Goal: Contribute content

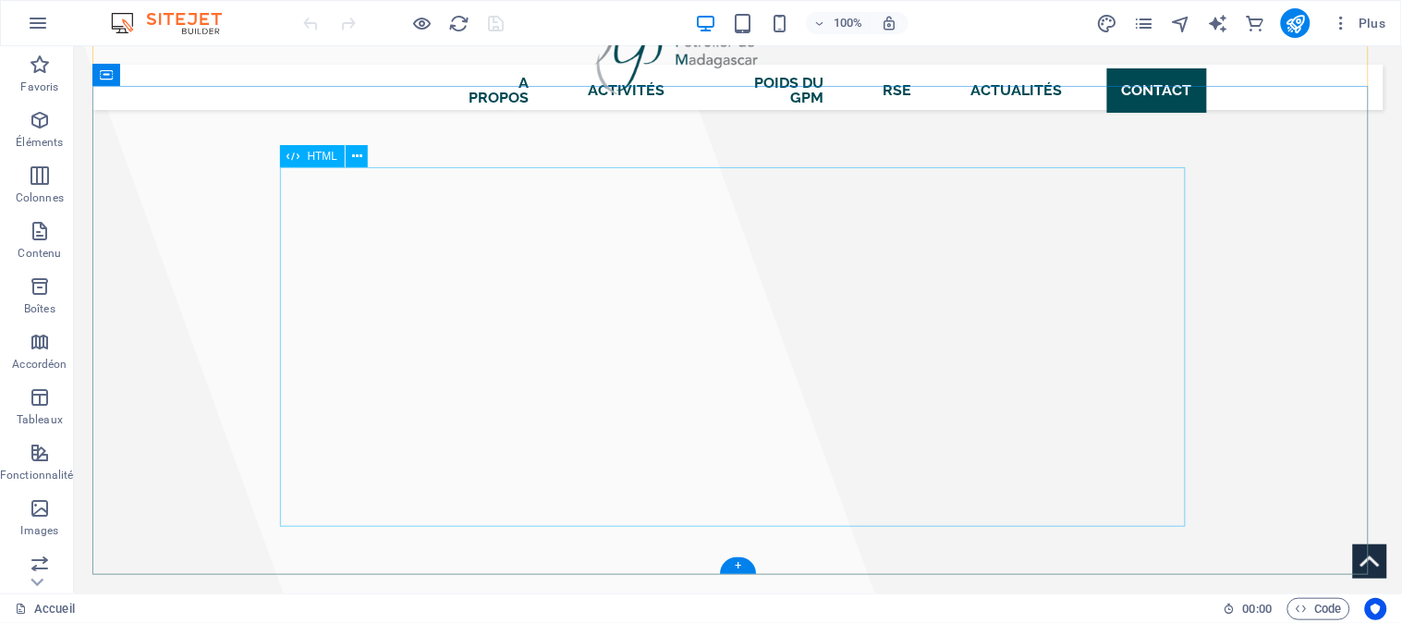
scroll to position [3218, 0]
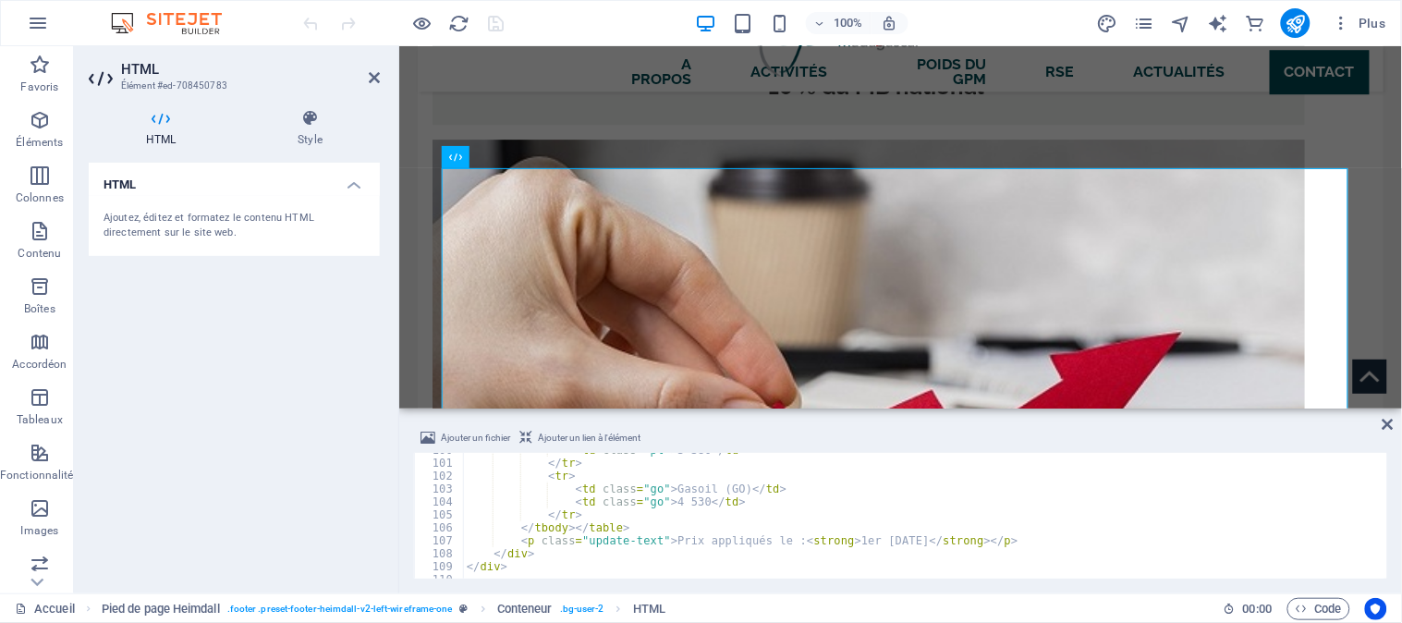
scroll to position [1299, 0]
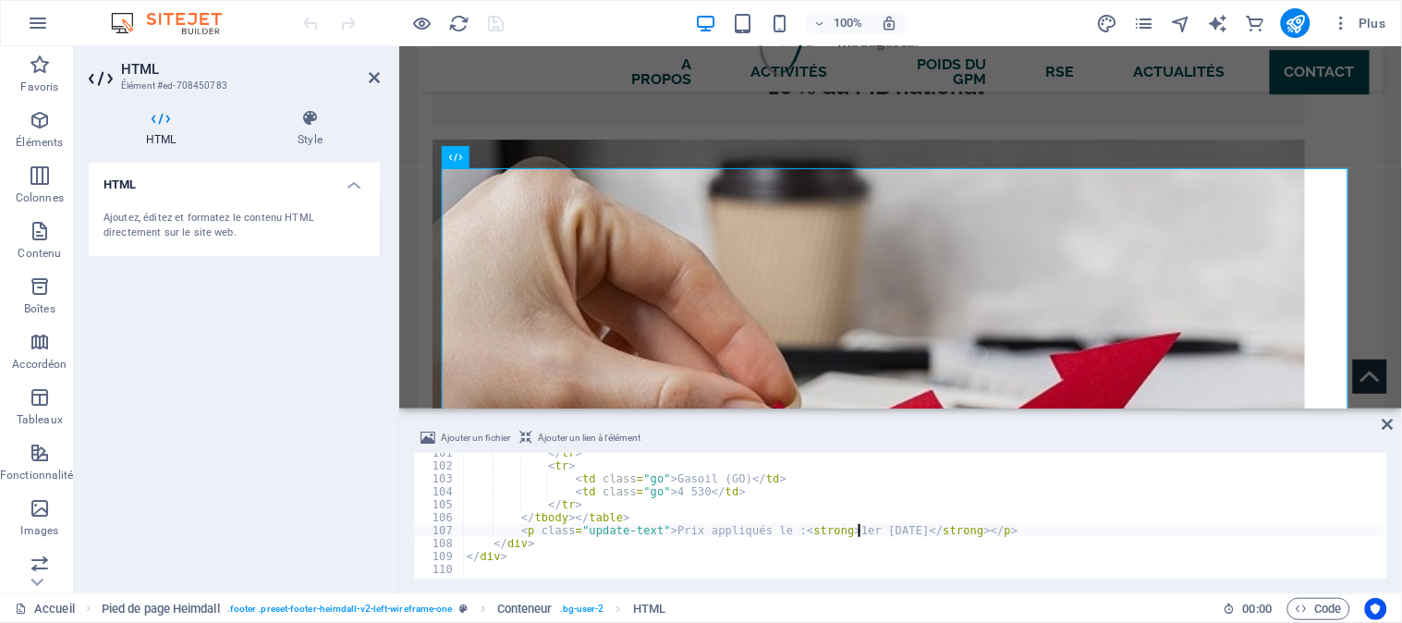
click at [858, 530] on div "</ tr > < tr > < td class = "go" > Gasoil (GO) </ td > < td class = "go" > 4 53…" at bounding box center [1132, 520] width 1338 height 149
click at [897, 528] on div "</ tr > < tr > < td class = "go" > Gasoil (GO) </ td > < td class = "go" > 4 53…" at bounding box center [1132, 520] width 1338 height 149
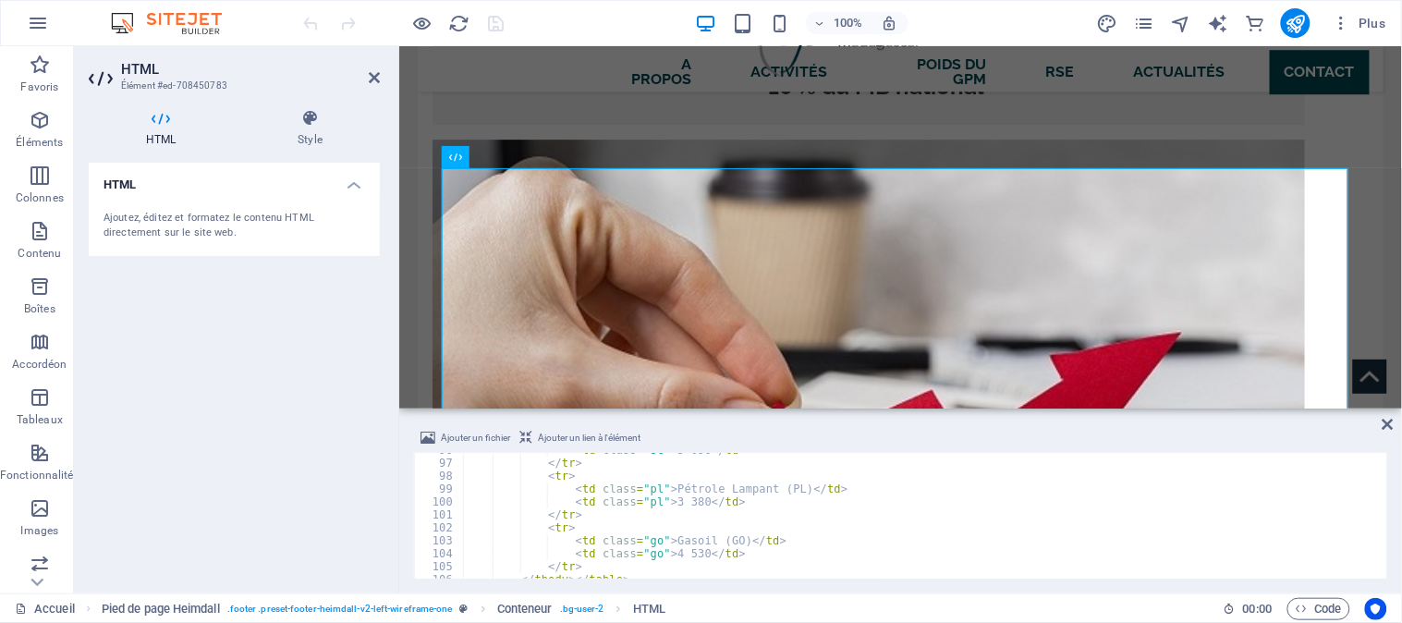
scroll to position [1238, 0]
click at [693, 499] on div "< td class = "sc" > 5 090 </ td > </ tr > < tr > < td class = "pl" > Pétrole La…" at bounding box center [1132, 518] width 1338 height 149
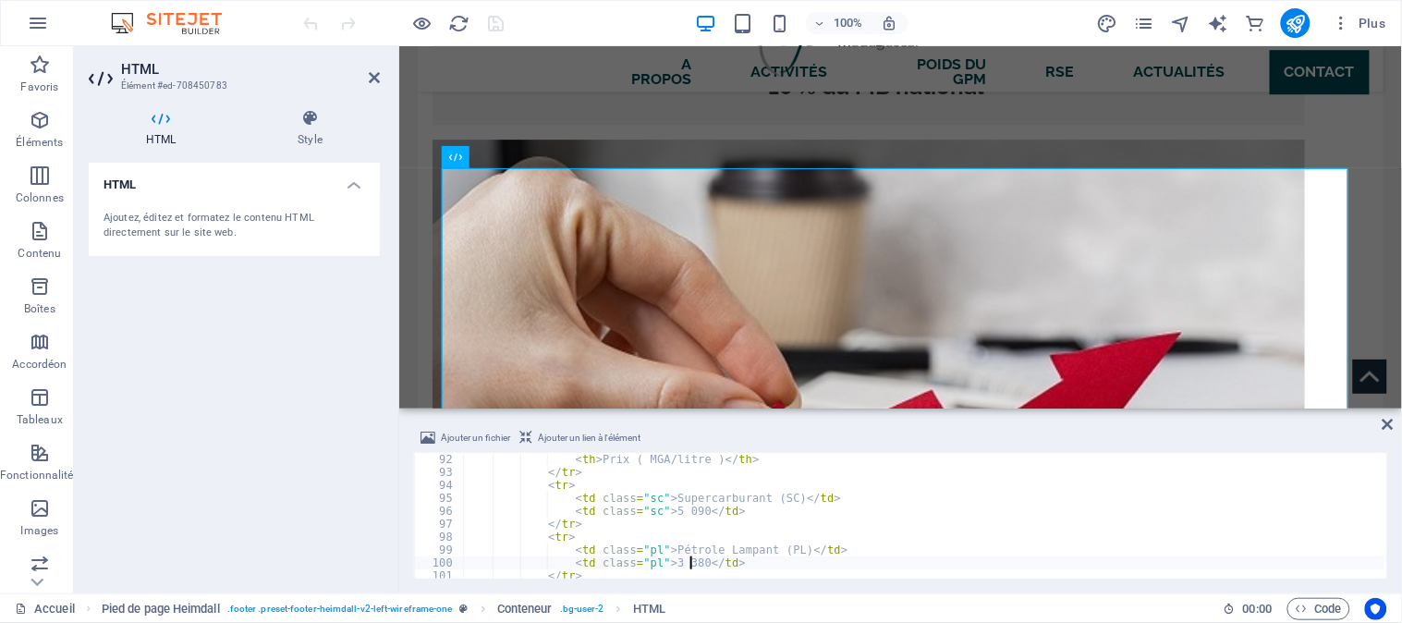
scroll to position [1177, 0]
click at [686, 509] on div "< th > Prix ( MGA/litre ) </ th > </ tr > < tr > < td class = "sc" > Supercarbu…" at bounding box center [1132, 527] width 1338 height 149
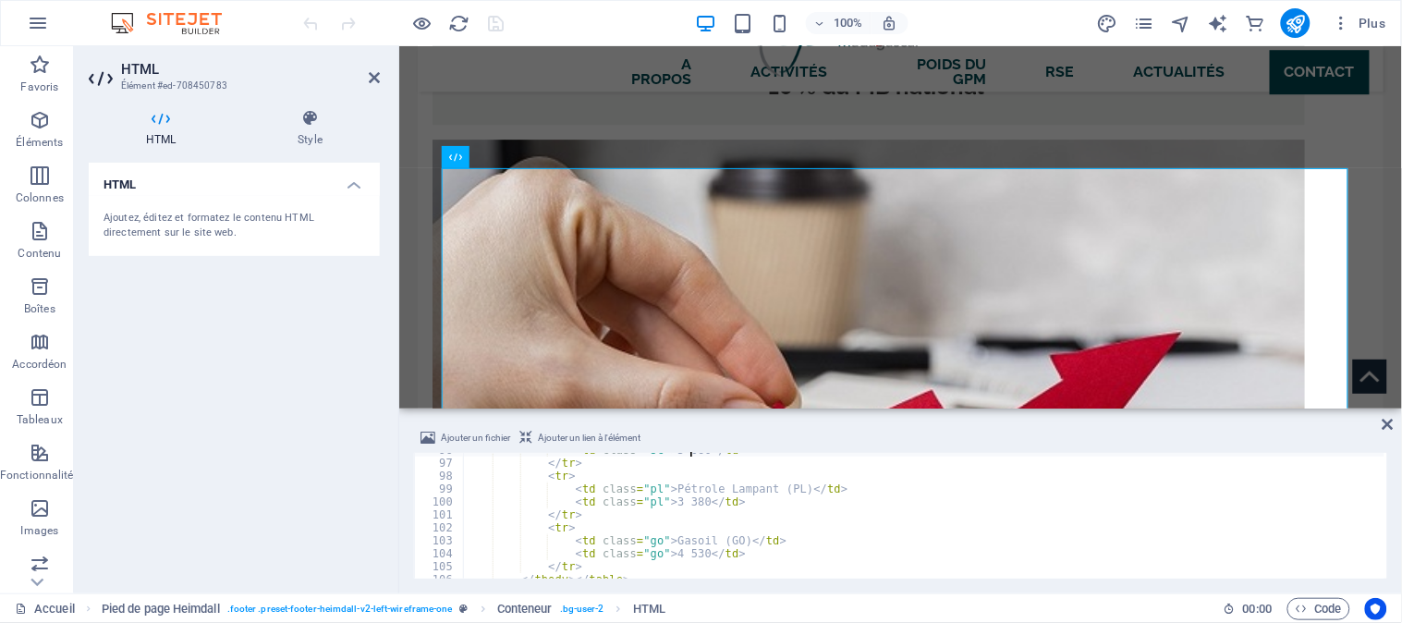
click at [680, 504] on div "< td class = "sc" > 5 060 </ td > </ tr > < tr > < td class = "pl" > Pétrole La…" at bounding box center [1132, 518] width 1338 height 149
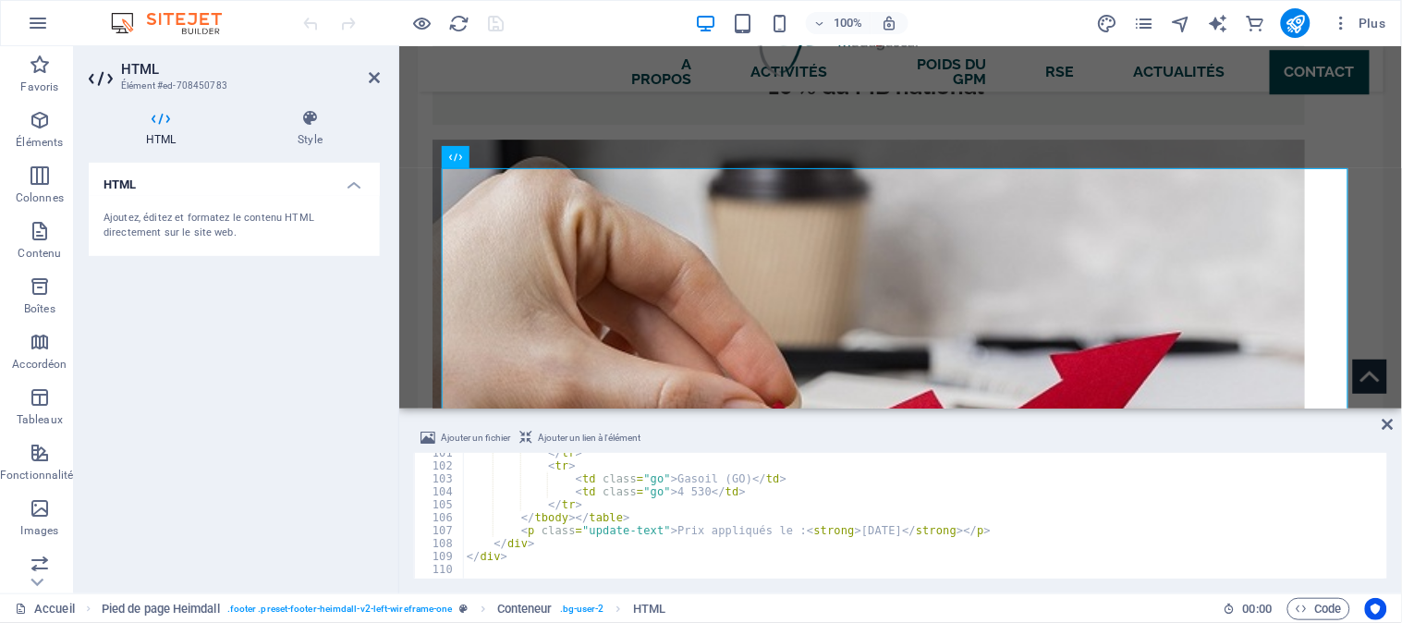
scroll to position [1299, 0]
click at [672, 493] on div "</ tr > < tr > < td class = "go" > Gasoil (GO) </ td > < td class = "go" > 4 53…" at bounding box center [1132, 520] width 1338 height 149
click at [676, 492] on div "</ tr > < tr > < td class = "go" > Gasoil (GO) </ td > < td class = "go" > 4 53…" at bounding box center [1132, 520] width 1338 height 149
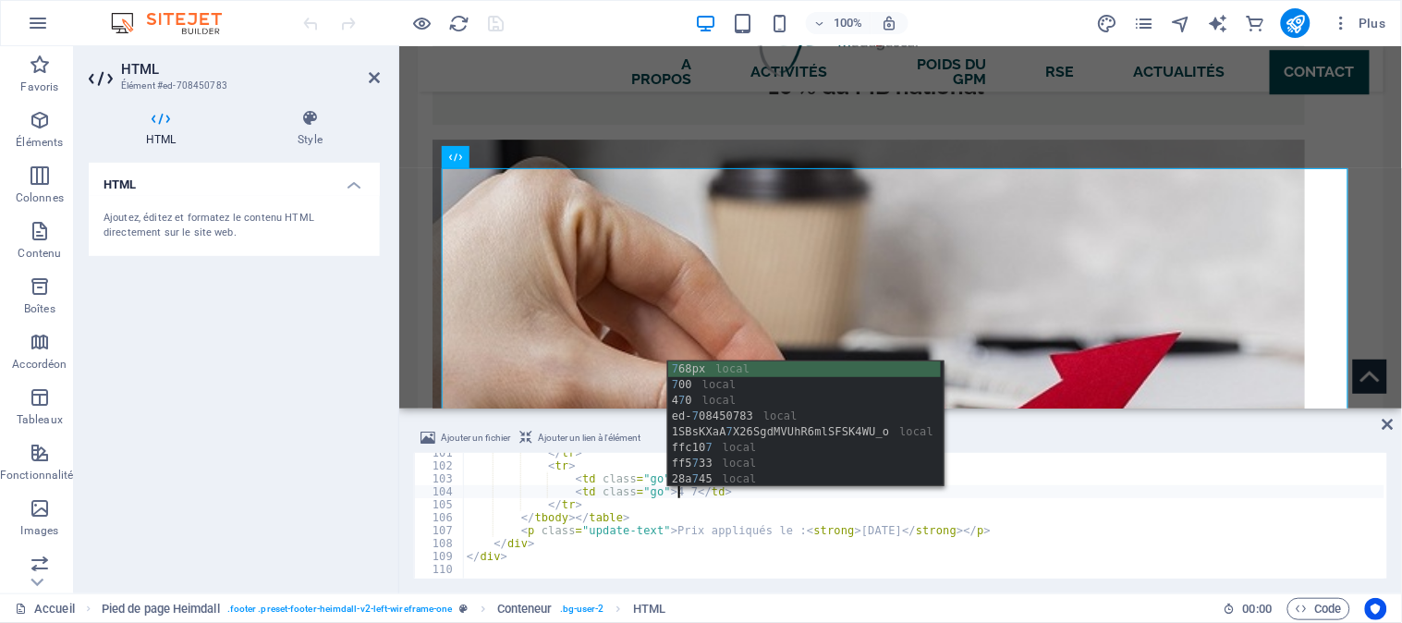
type textarea "<td class="go">4 700</td>"
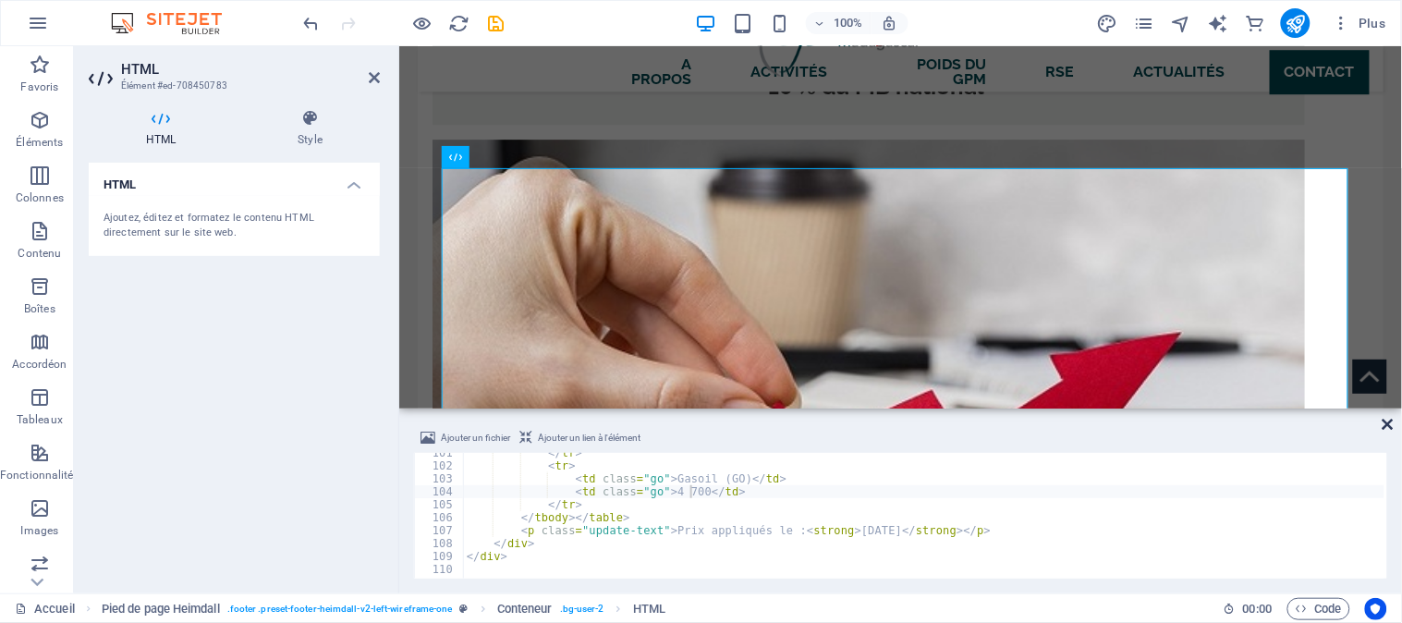
click at [1386, 425] on icon at bounding box center [1387, 424] width 11 height 15
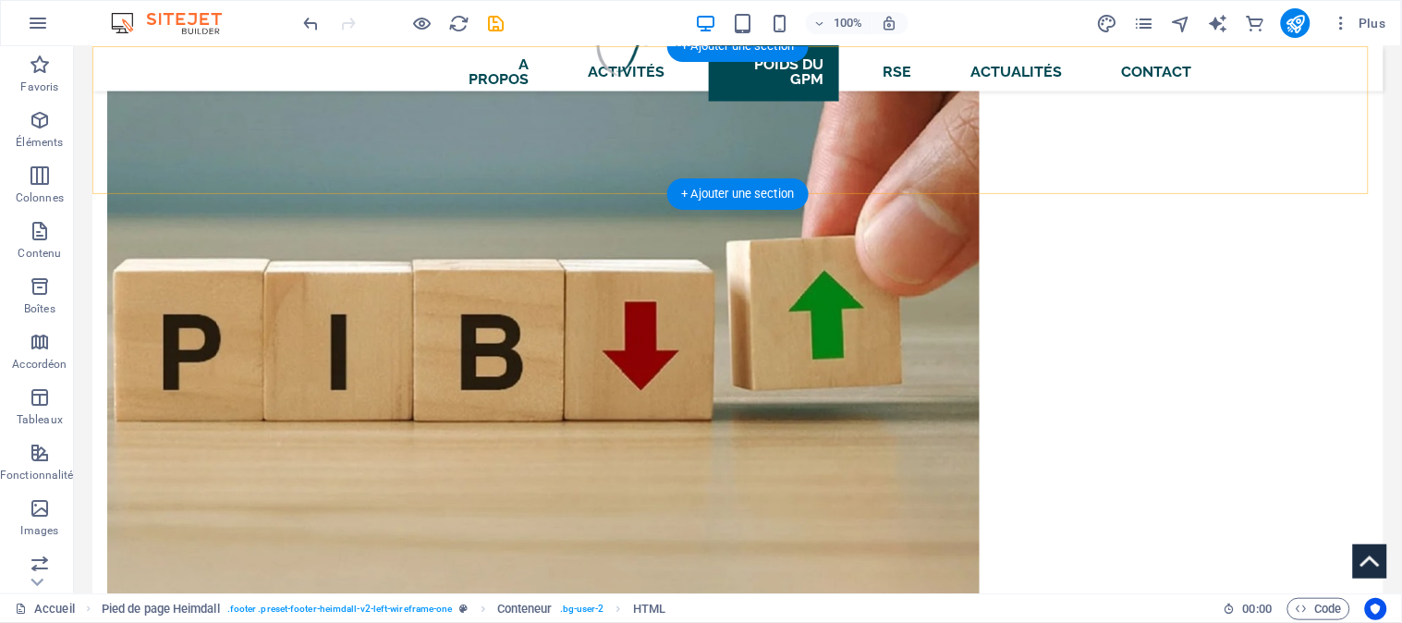
scroll to position [2191, 0]
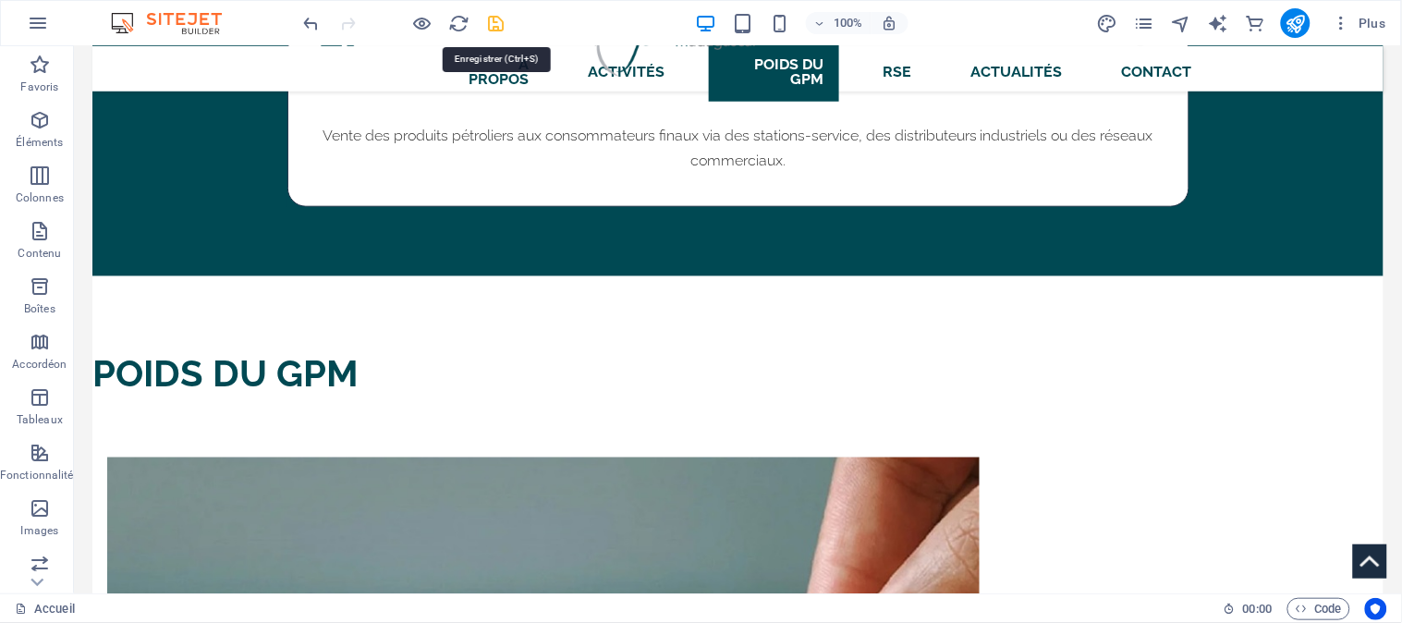
click at [491, 30] on icon "save" at bounding box center [496, 23] width 21 height 21
click at [1297, 26] on icon "publish" at bounding box center [1295, 23] width 21 height 21
